Goal: Find specific page/section: Find specific page/section

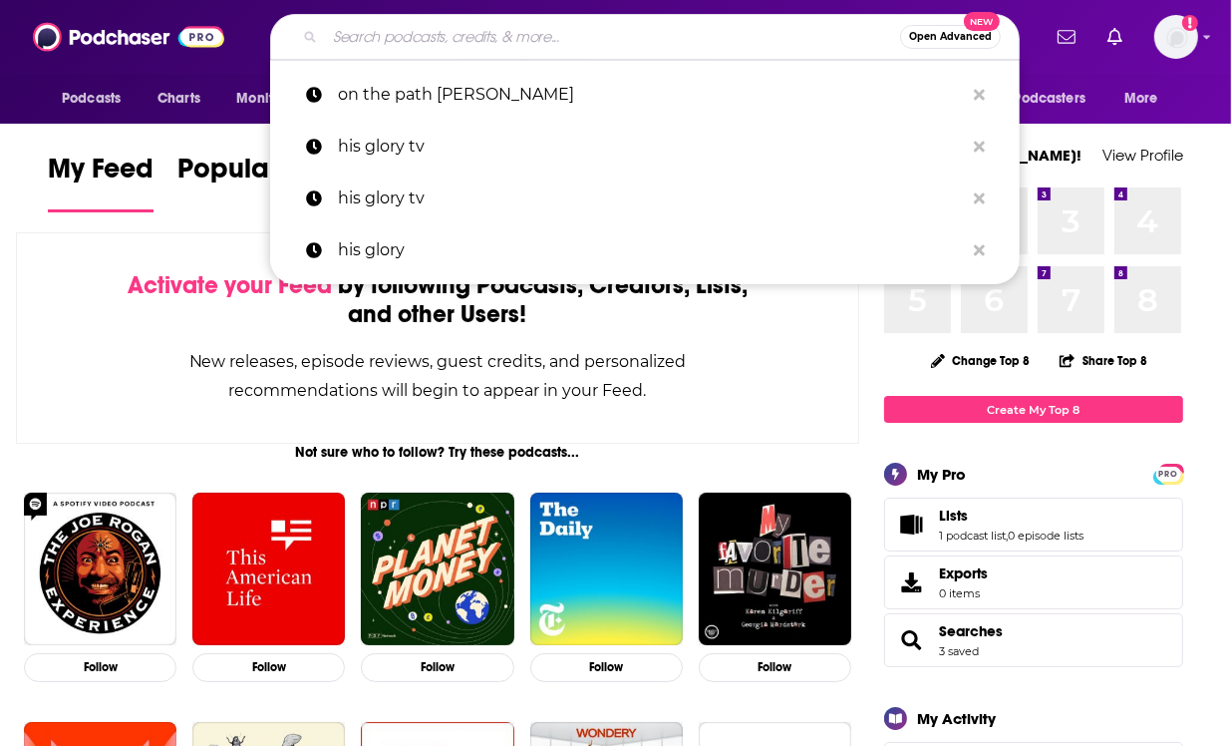
click at [503, 47] on input "Search podcasts, credits, & more..." at bounding box center [612, 37] width 575 height 32
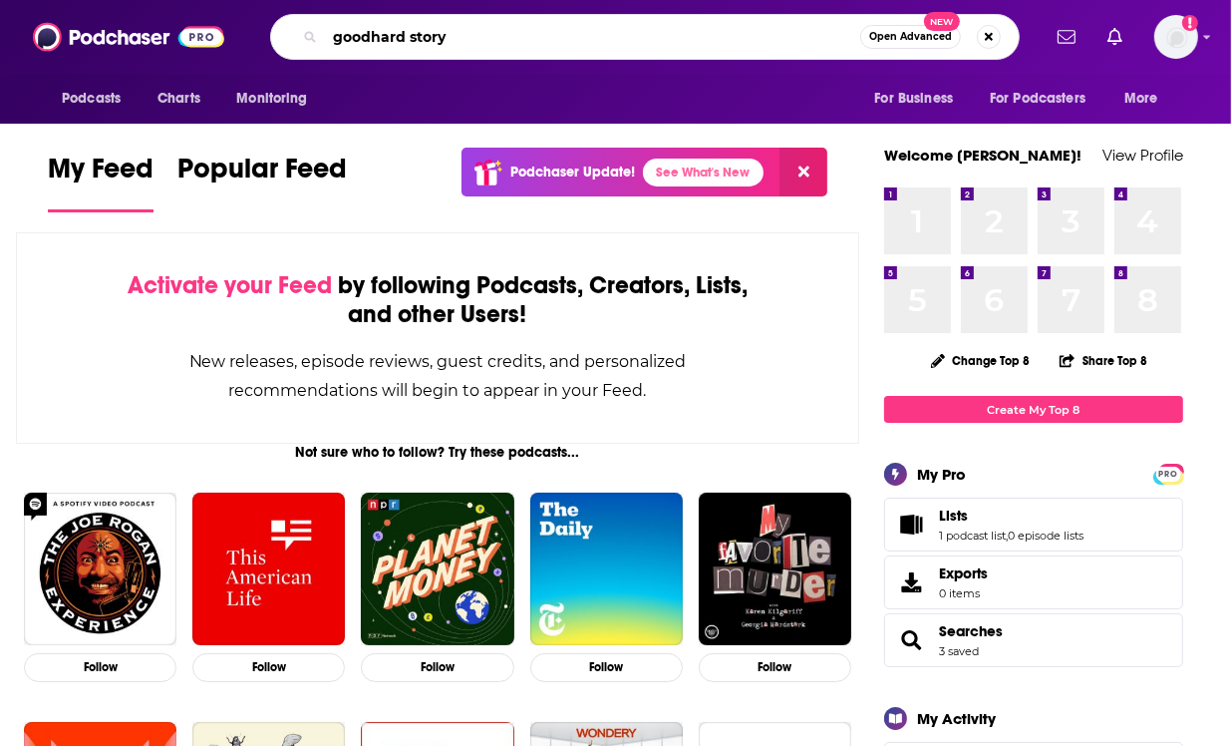
type input "goodhard story"
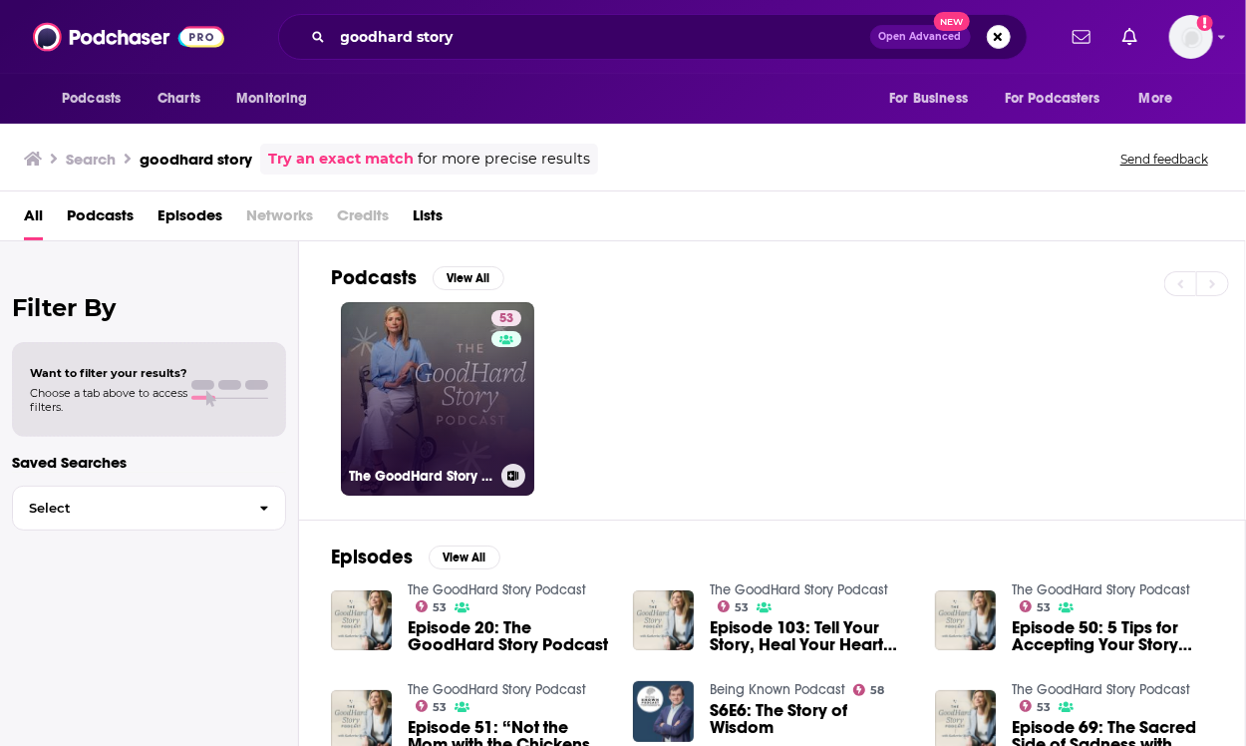
click at [478, 382] on link "53 The GoodHard Story Podcast" at bounding box center [437, 398] width 193 height 193
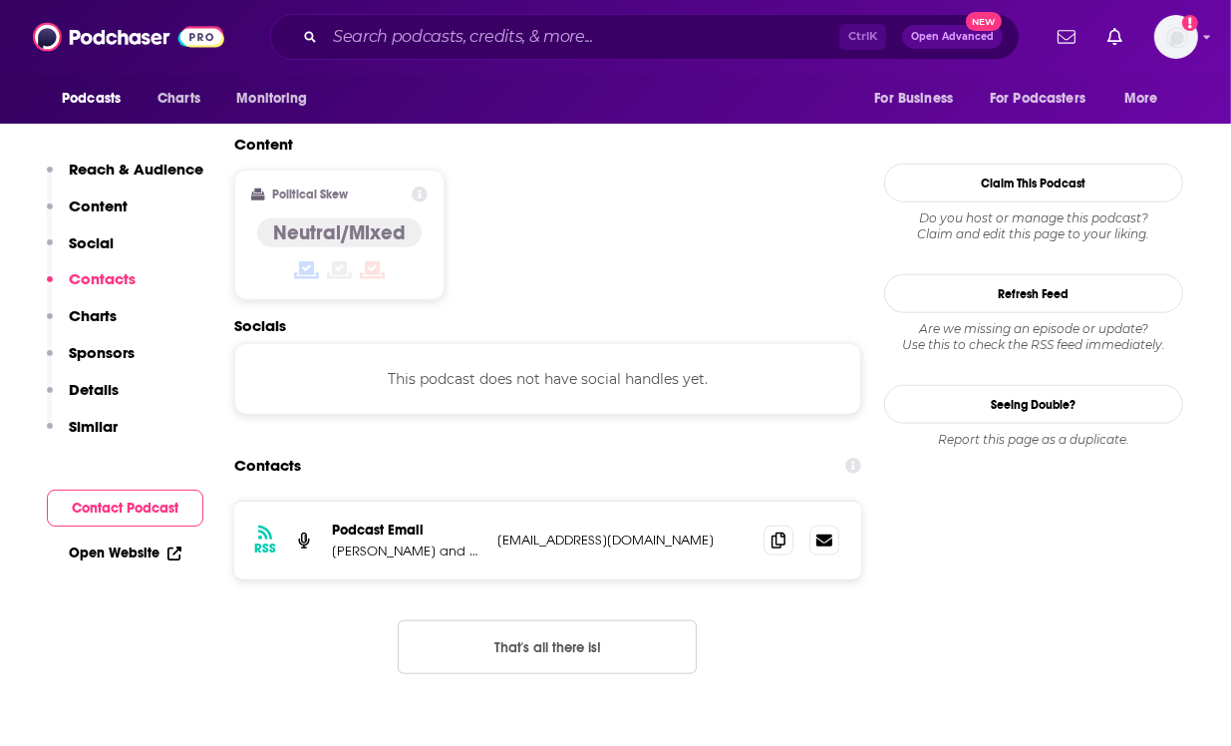
scroll to position [1536, 0]
click at [786, 531] on icon at bounding box center [779, 539] width 14 height 16
